Goal: Entertainment & Leisure: Consume media (video, audio)

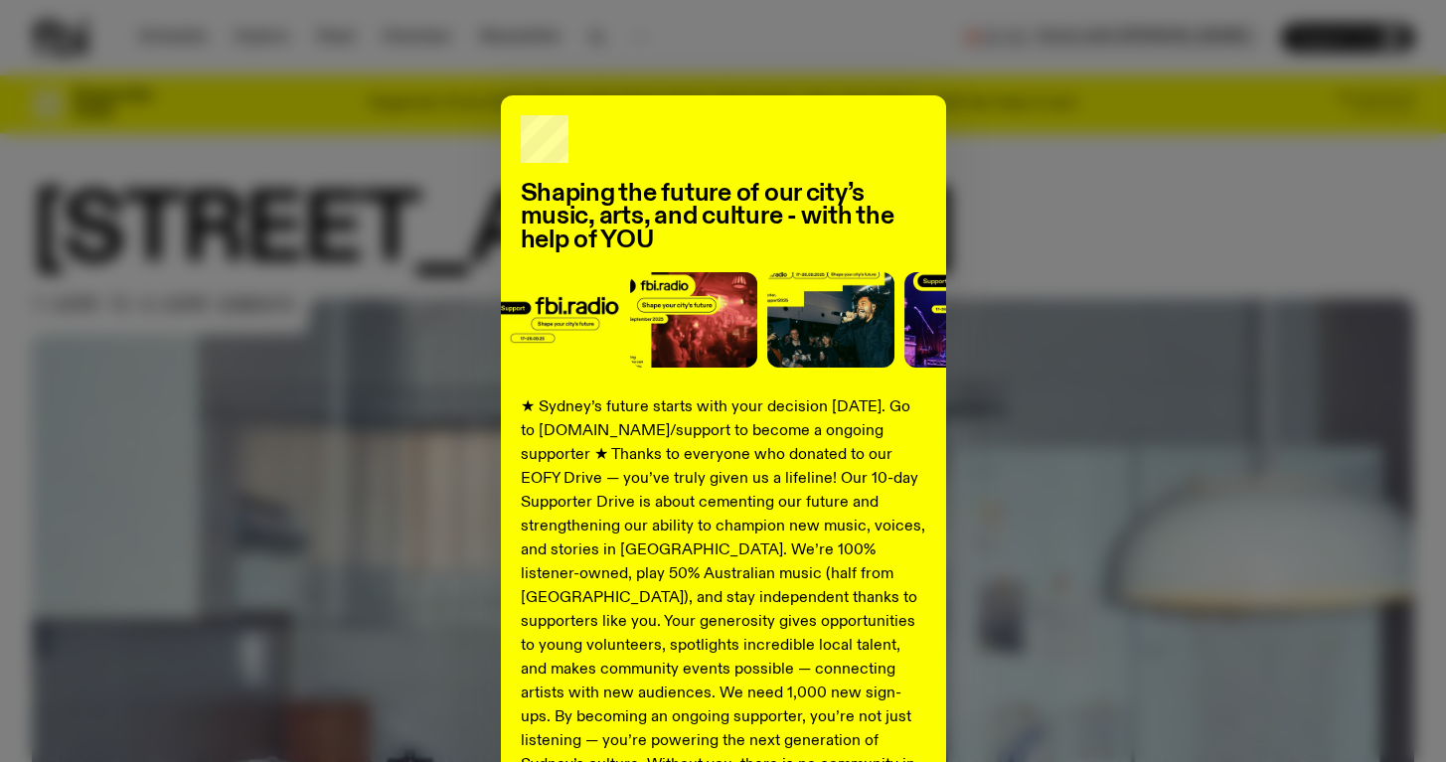
click at [1064, 302] on div "Shaping the future of our city’s music, arts, and culture - with the help of YO…" at bounding box center [723, 503] width 1383 height 817
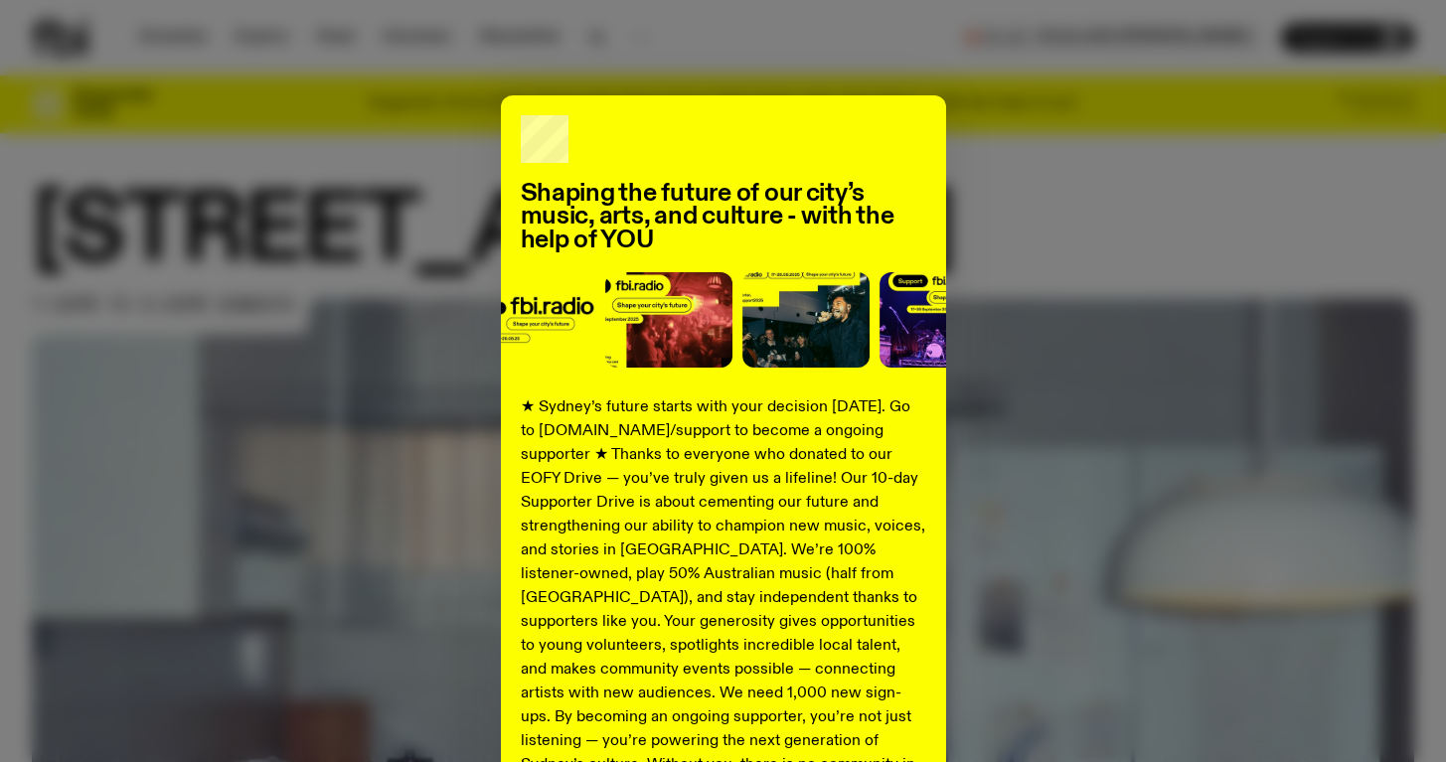
scroll to position [221, 0]
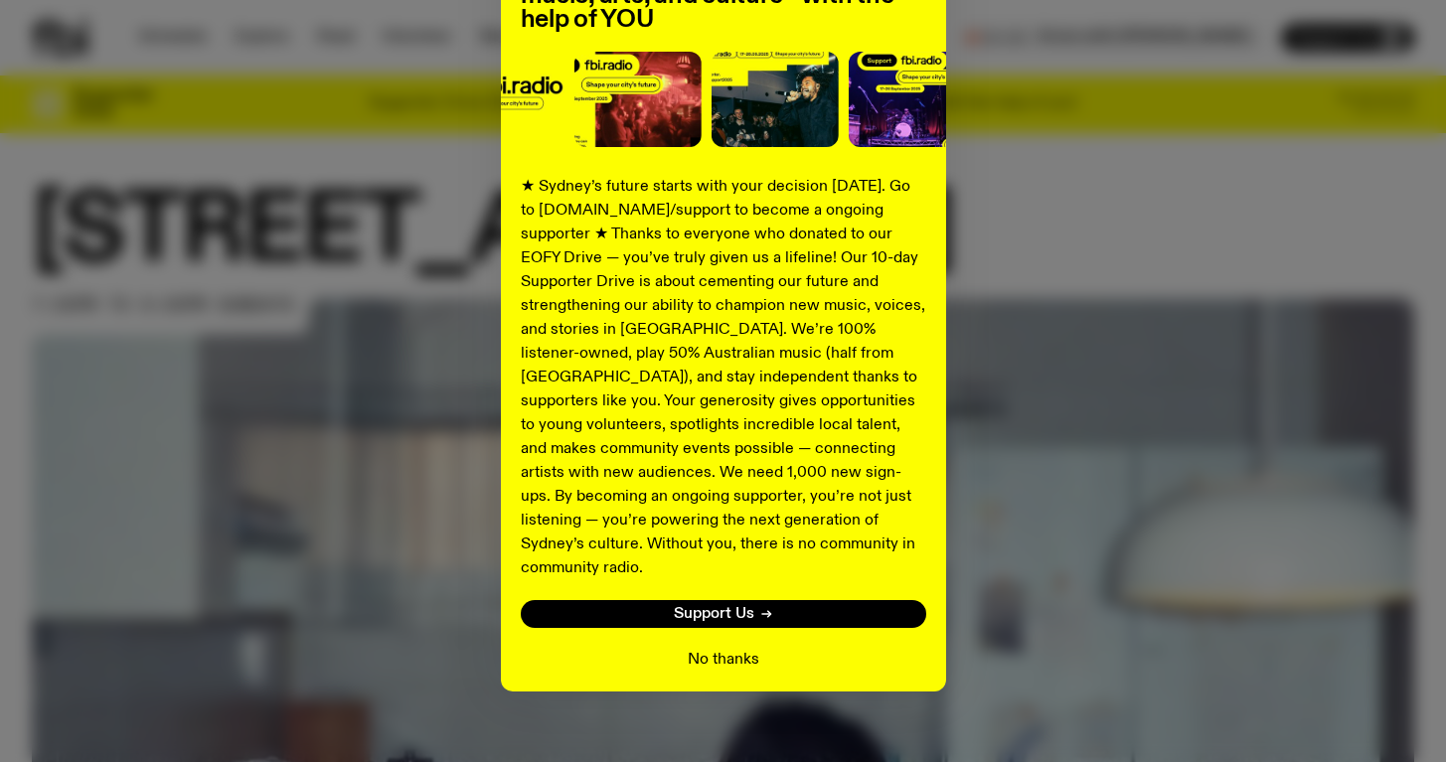
click at [734, 648] on button "No thanks" at bounding box center [724, 660] width 72 height 24
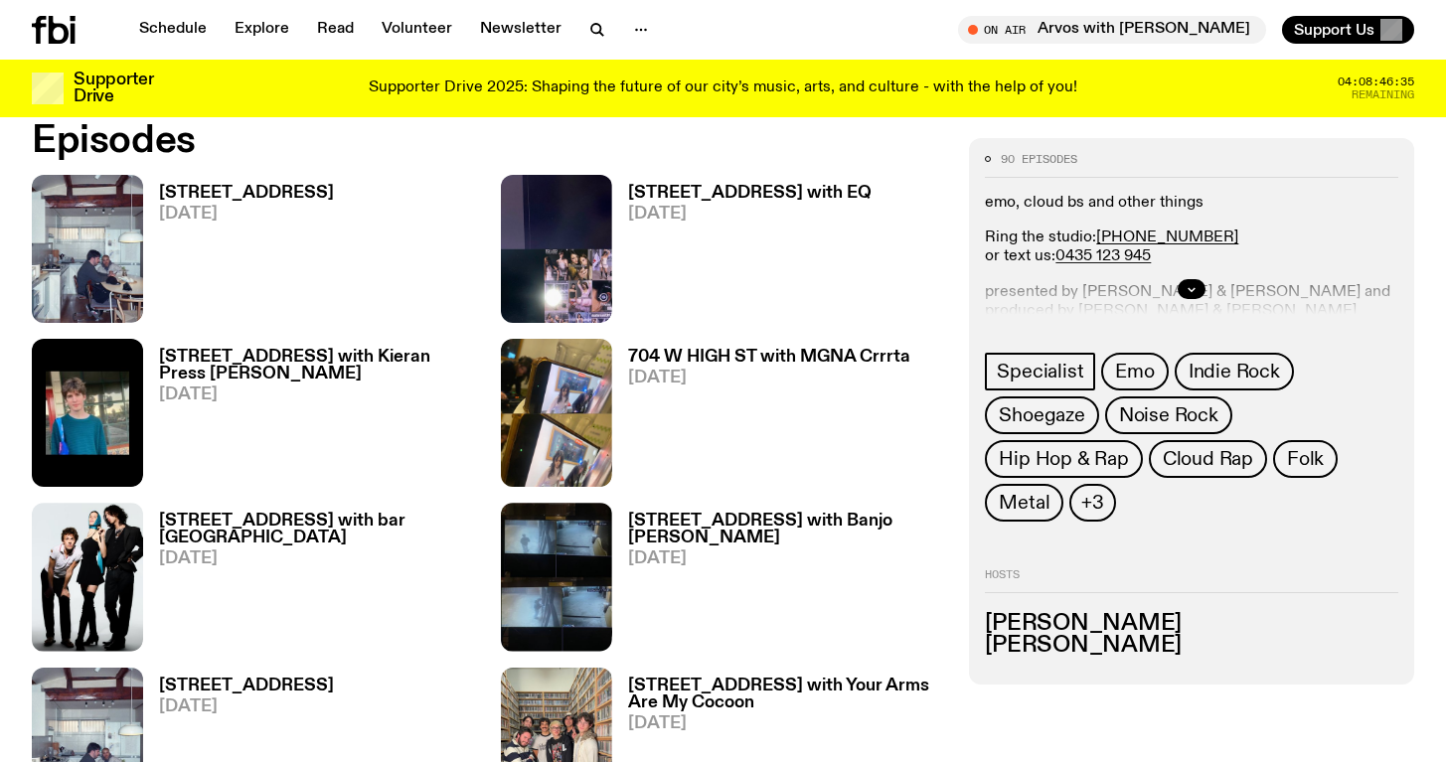
scroll to position [973, 0]
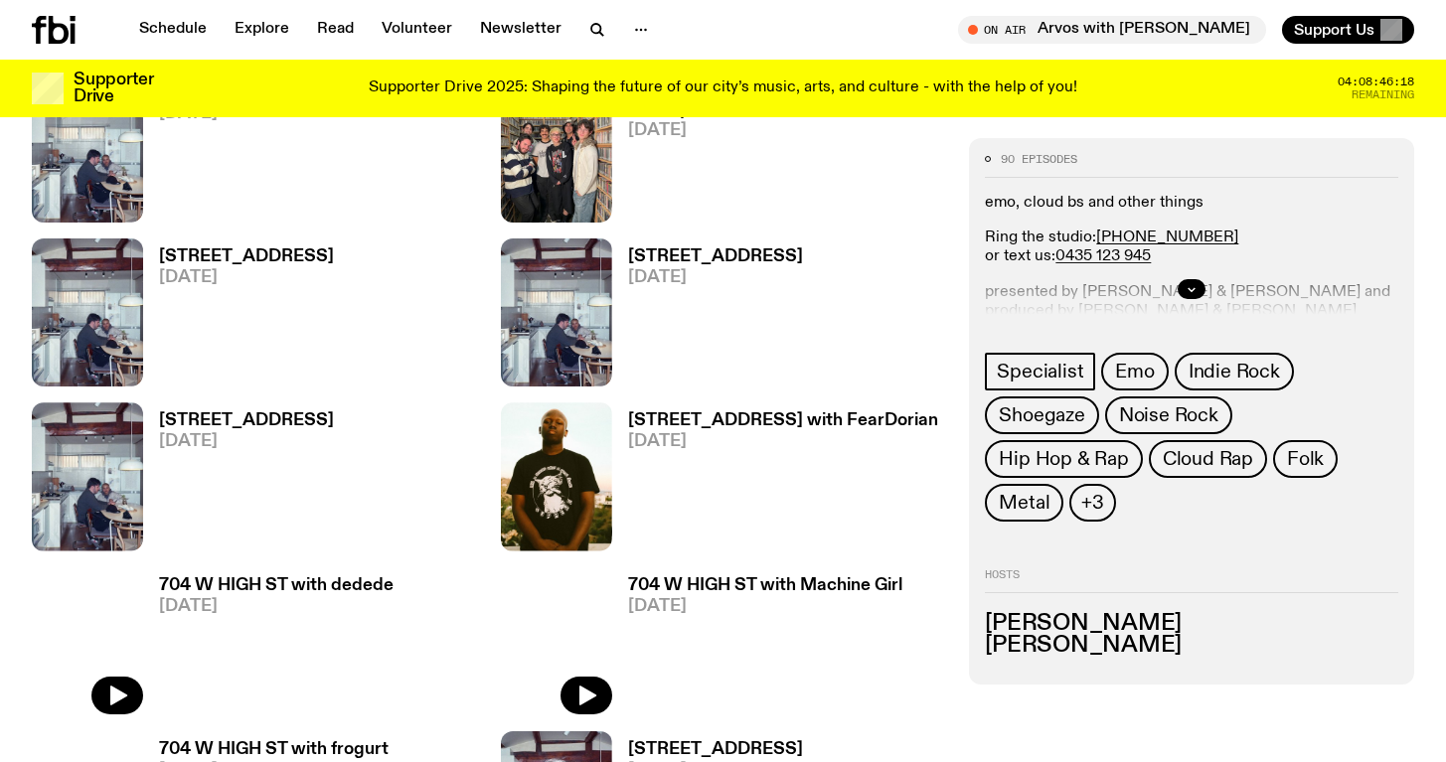
scroll to position [1577, 0]
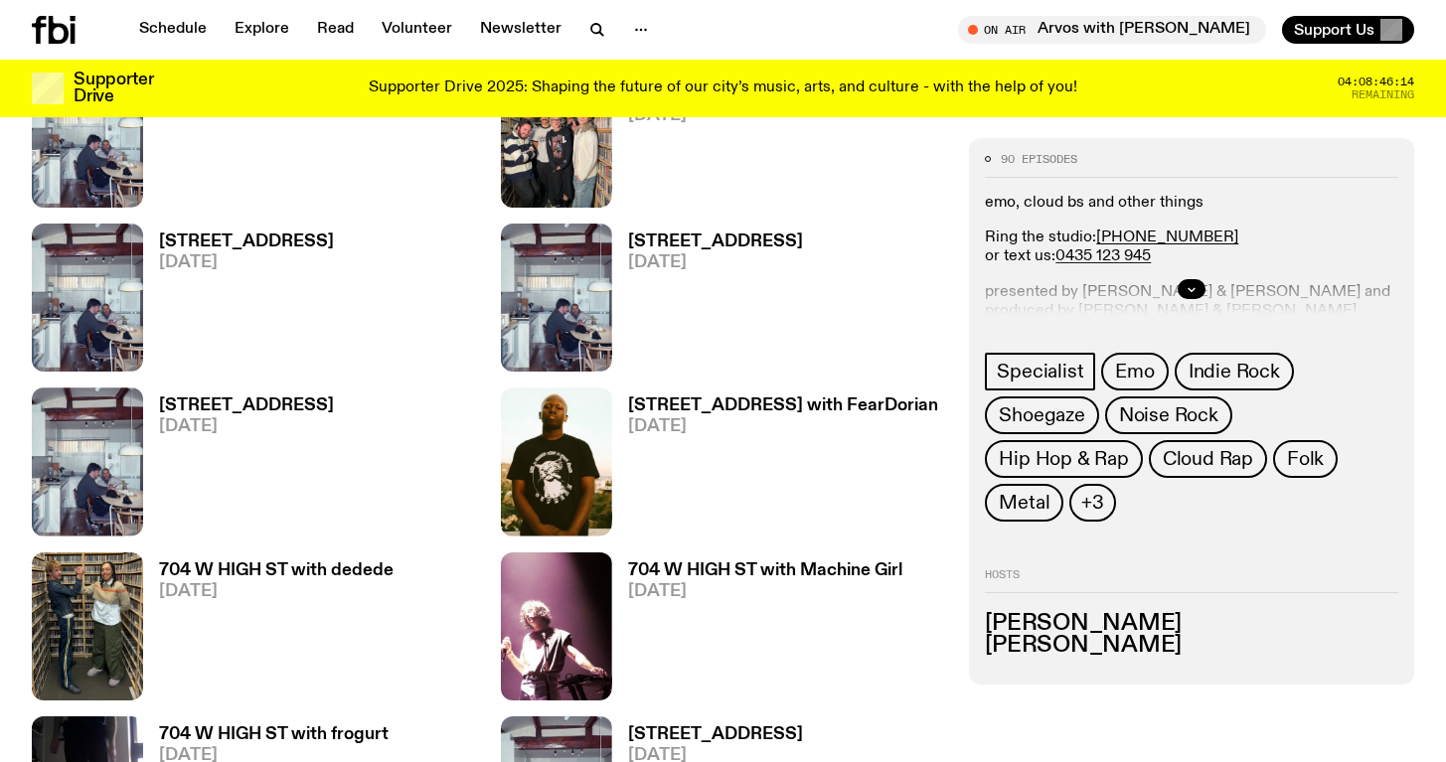
click at [1170, 284] on div at bounding box center [1191, 289] width 413 height 64
click at [1193, 282] on button "button" at bounding box center [1192, 289] width 28 height 20
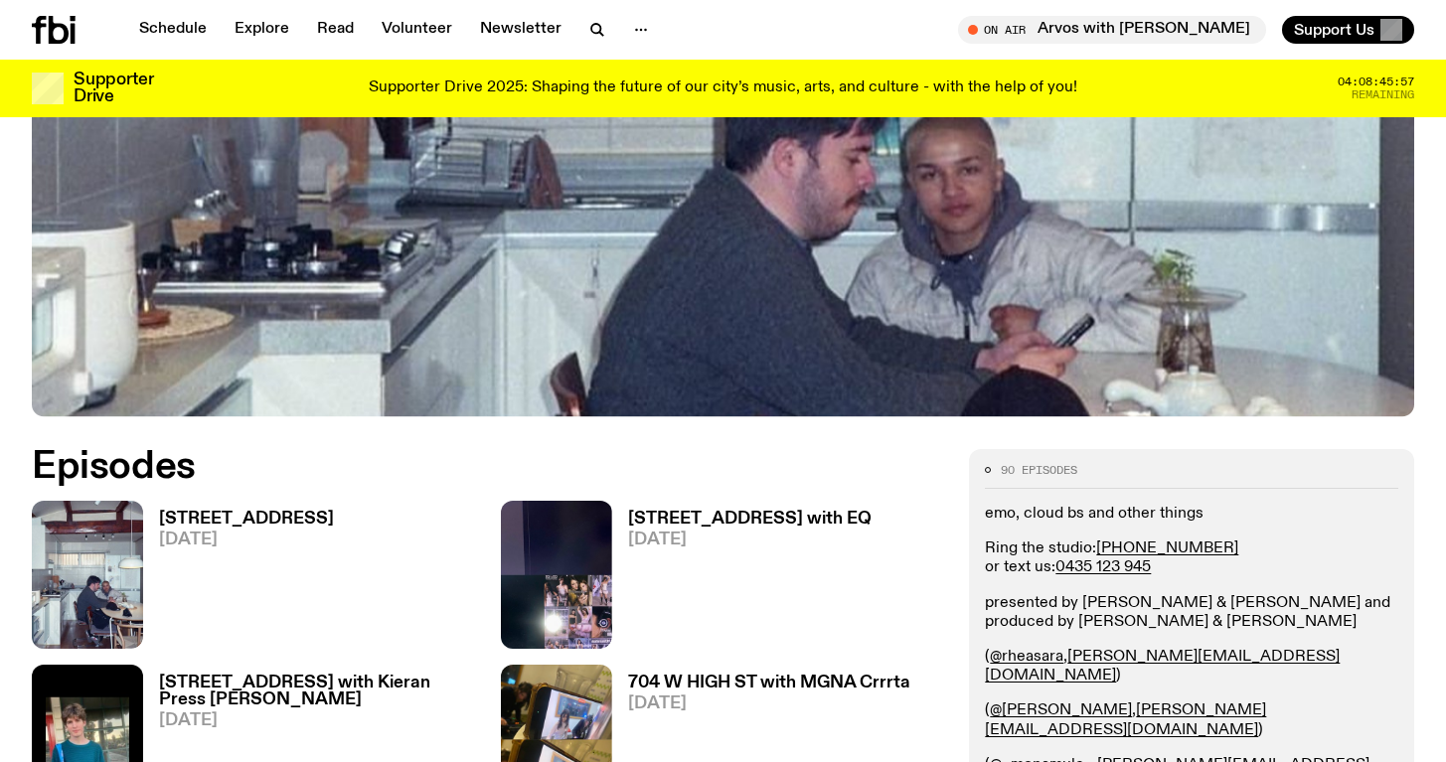
scroll to position [645, 0]
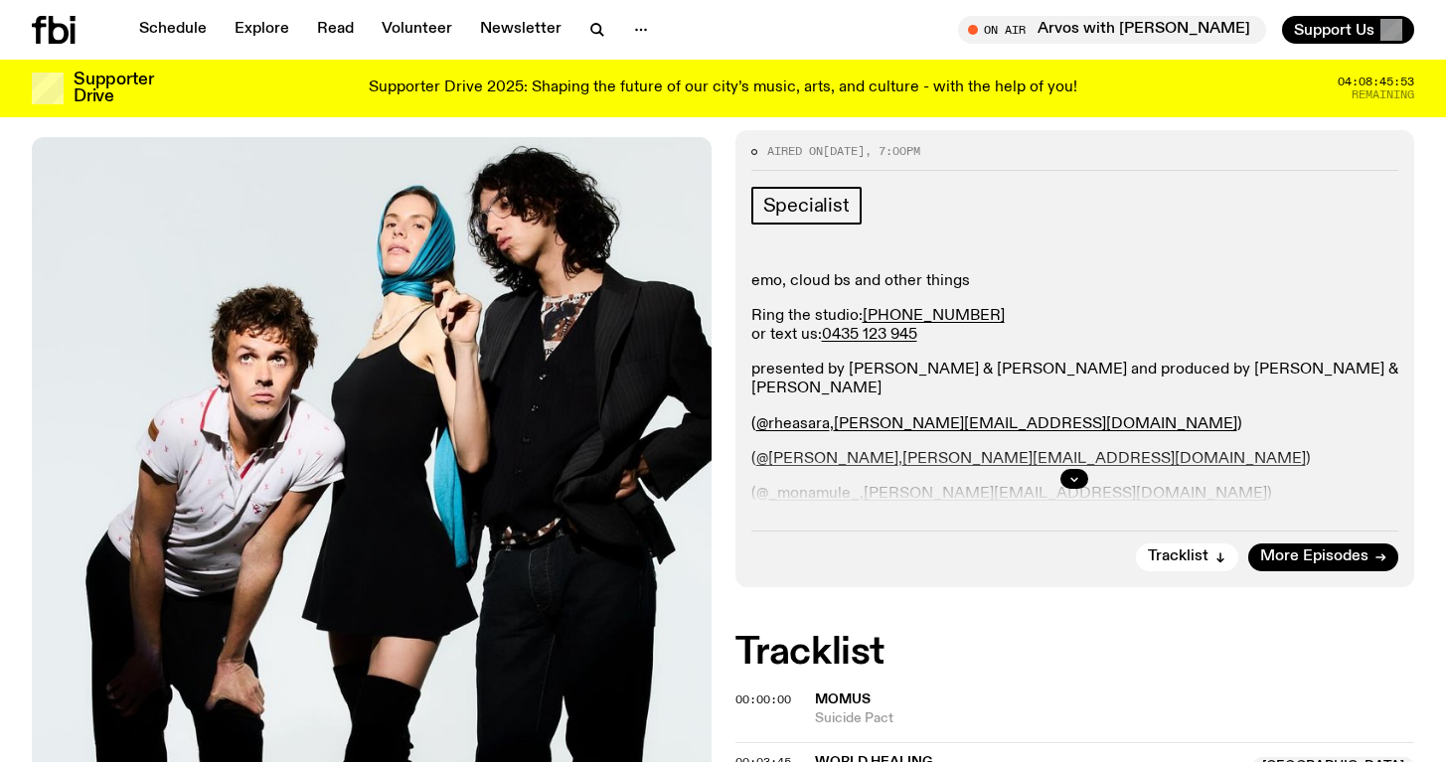
scroll to position [342, 0]
click at [1066, 470] on button "button" at bounding box center [1075, 480] width 28 height 20
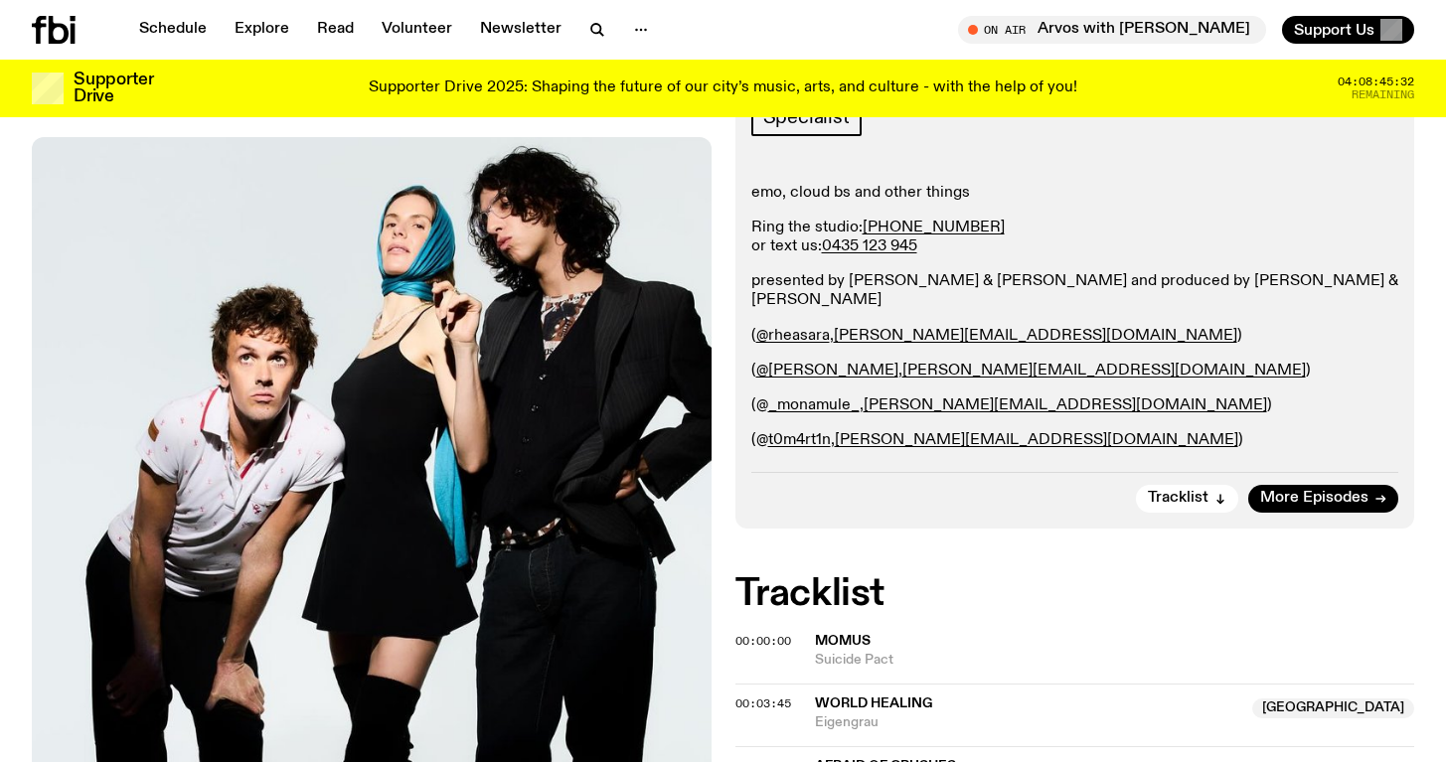
scroll to position [0, 0]
